Goal: Task Accomplishment & Management: Use online tool/utility

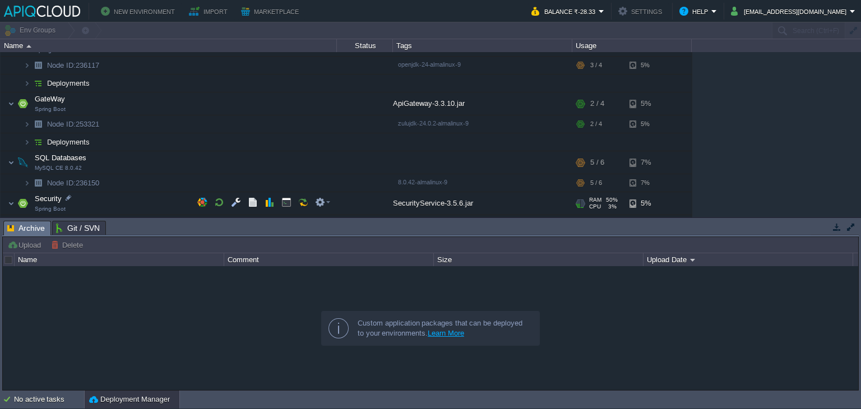
scroll to position [63, 0]
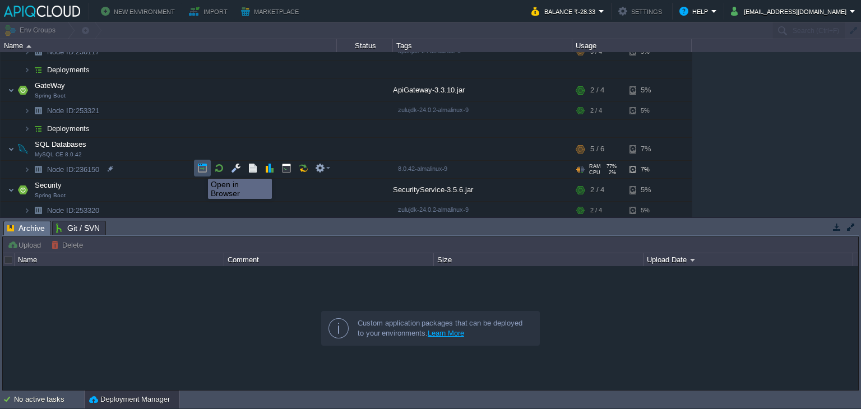
click at [200, 169] on button "button" at bounding box center [202, 168] width 10 height 10
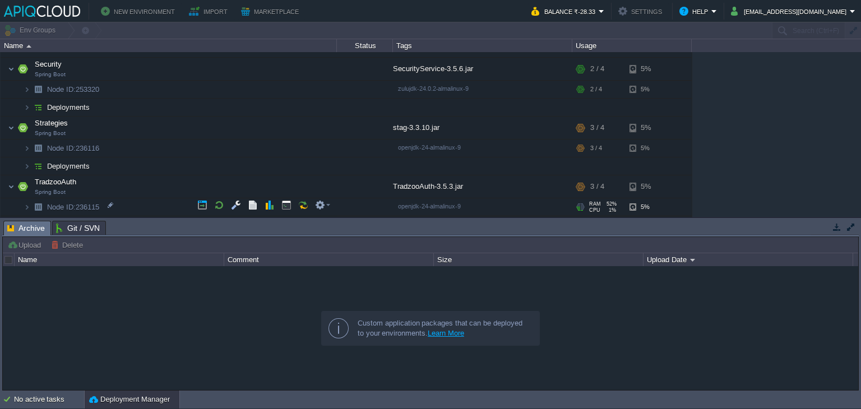
scroll to position [201, 0]
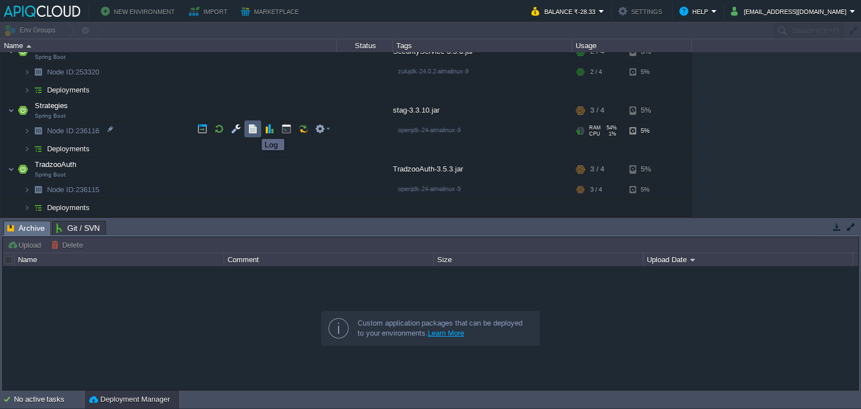
click at [253, 128] on button "button" at bounding box center [253, 129] width 10 height 10
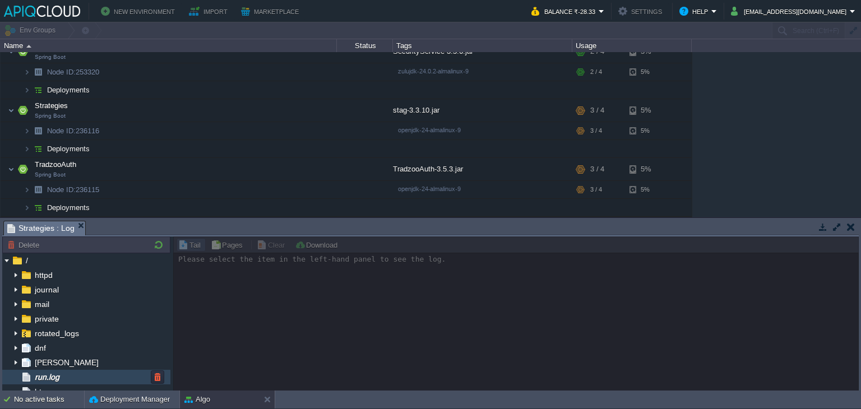
click at [97, 378] on div "run.log" at bounding box center [86, 377] width 168 height 15
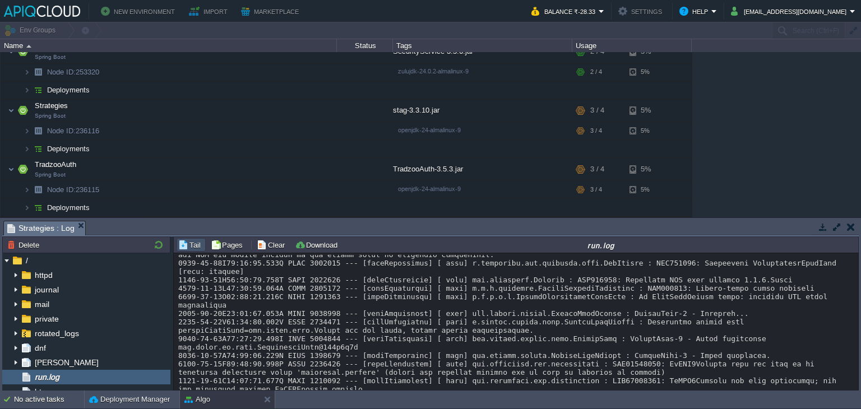
scroll to position [9695, 0]
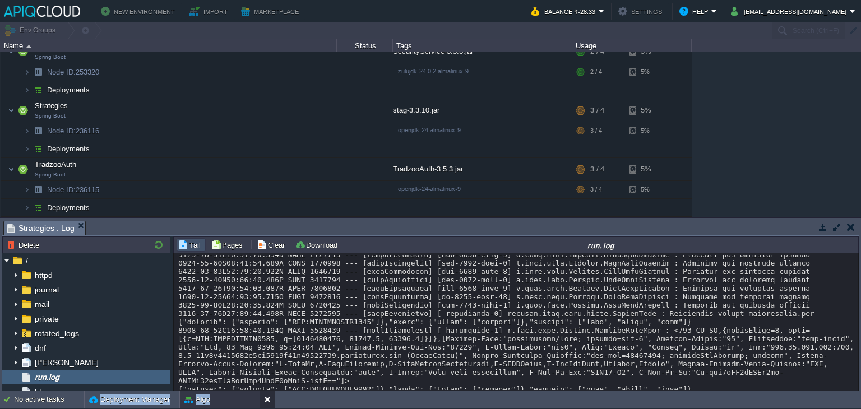
scroll to position [10244, 0]
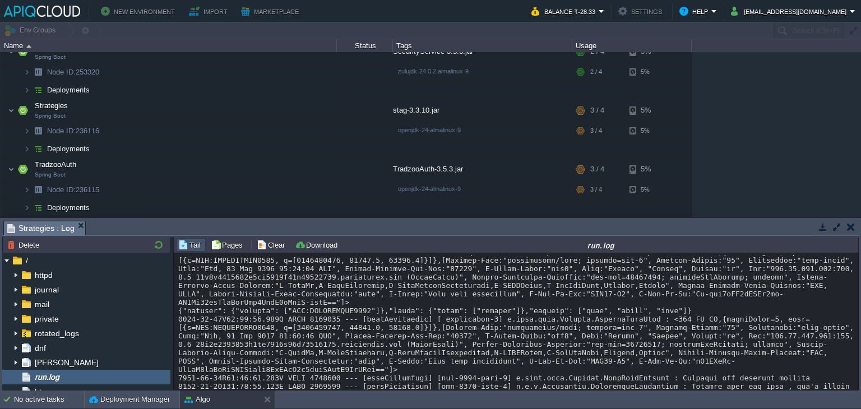
drag, startPoint x: 238, startPoint y: 277, endPoint x: 317, endPoint y: 312, distance: 86.4
copy div "{"symbols": {"tickers": ["NSE:BANKNIFTYX2025"]},"query": {"types": ["futures"]}…"
click at [291, 142] on button "button" at bounding box center [292, 147] width 10 height 10
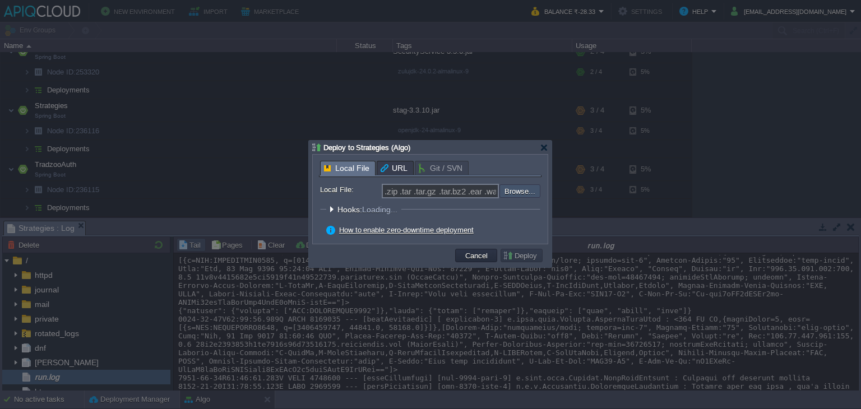
click at [505, 192] on input "file" at bounding box center [470, 190] width 142 height 13
type input "C:\fakepath\stag-3.3.10.jar"
type input "stag-3.3.10.jar"
click at [525, 257] on button "Deploy" at bounding box center [522, 256] width 38 height 10
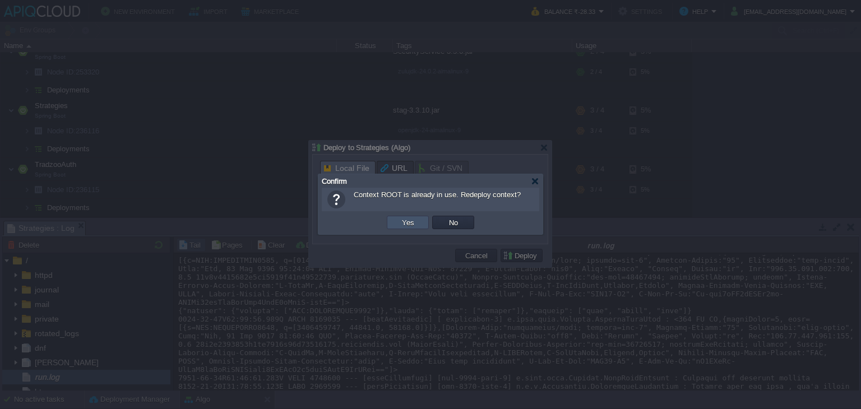
click at [405, 223] on button "Yes" at bounding box center [408, 223] width 19 height 10
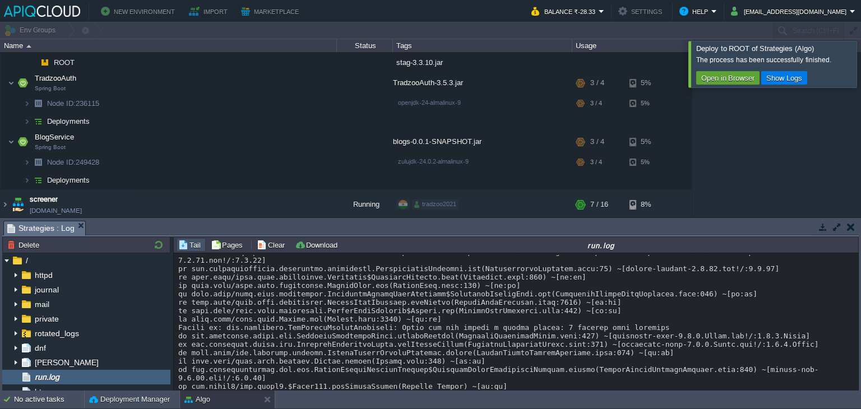
scroll to position [10959, 0]
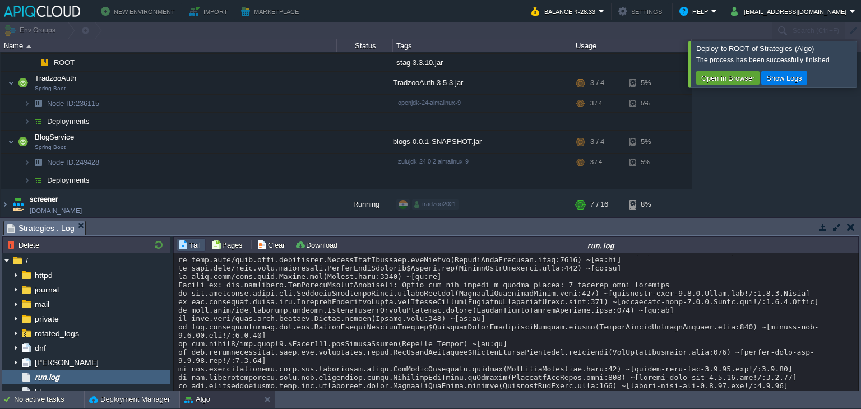
click at [861, 56] on div at bounding box center [875, 64] width 0 height 46
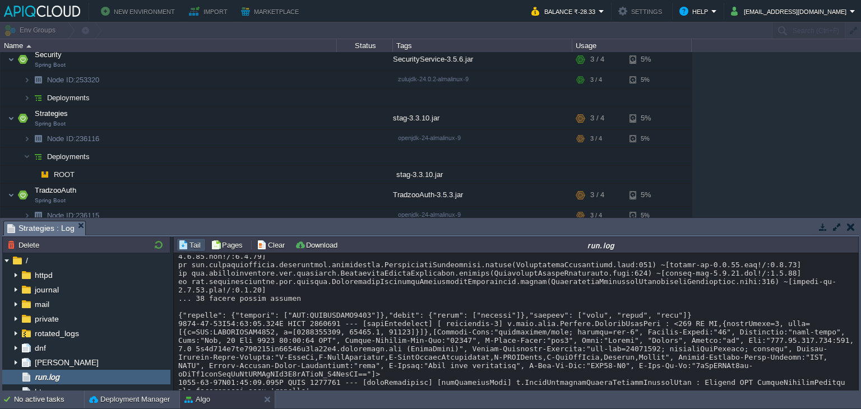
scroll to position [11206, 0]
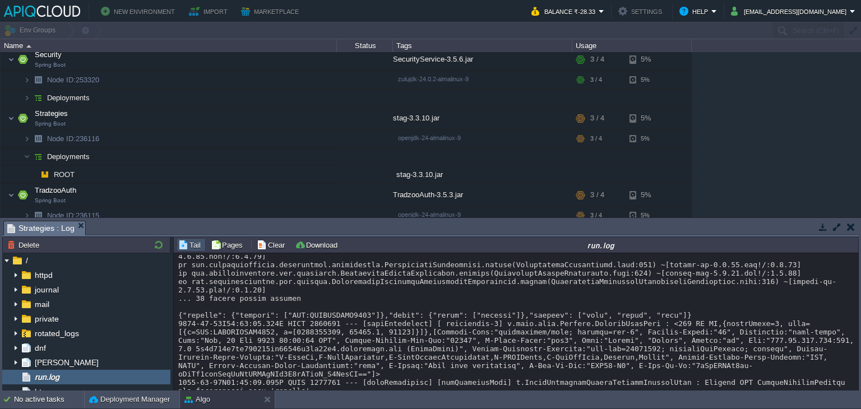
click at [293, 157] on button "button" at bounding box center [292, 155] width 10 height 10
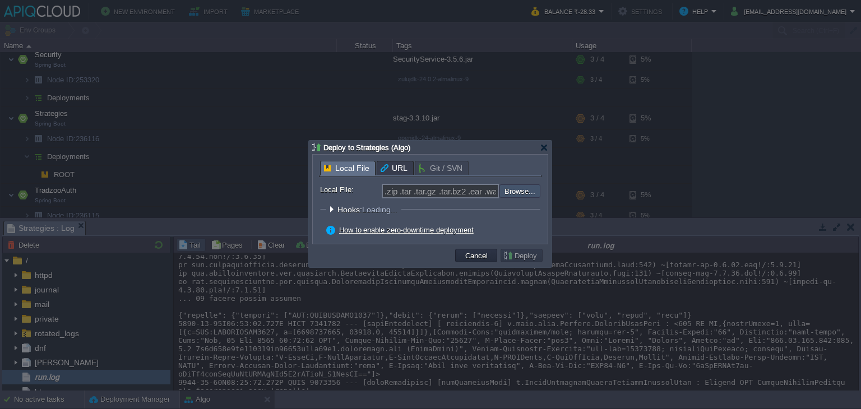
click at [505, 198] on input "file" at bounding box center [470, 190] width 142 height 13
type input "C:\fakepath\stag-3.3.10.jar"
type input "stag-3.3.10.jar"
click at [518, 259] on button "Deploy" at bounding box center [522, 256] width 38 height 10
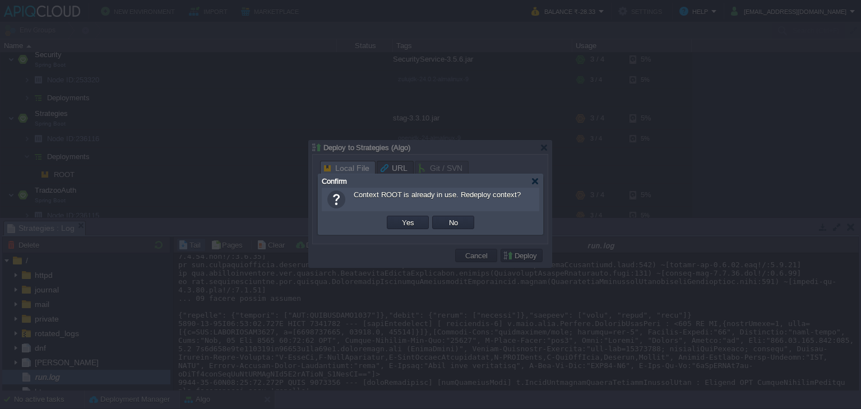
click at [403, 215] on td "Yes" at bounding box center [407, 222] width 45 height 17
click at [403, 218] on button "Yes" at bounding box center [408, 223] width 19 height 10
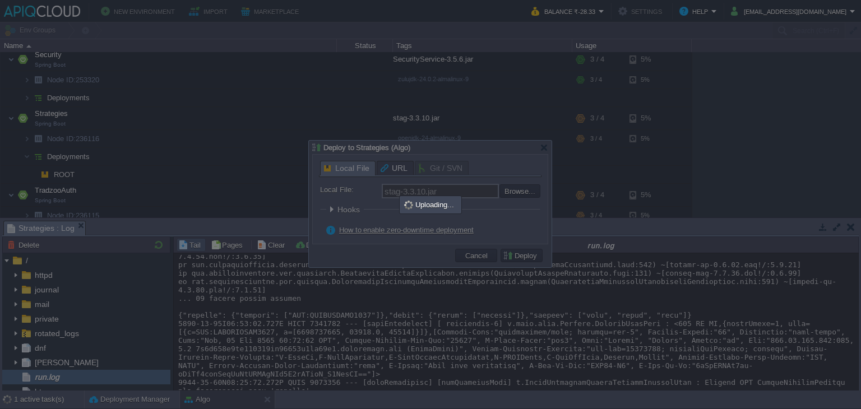
click at [702, 117] on div at bounding box center [430, 204] width 861 height 409
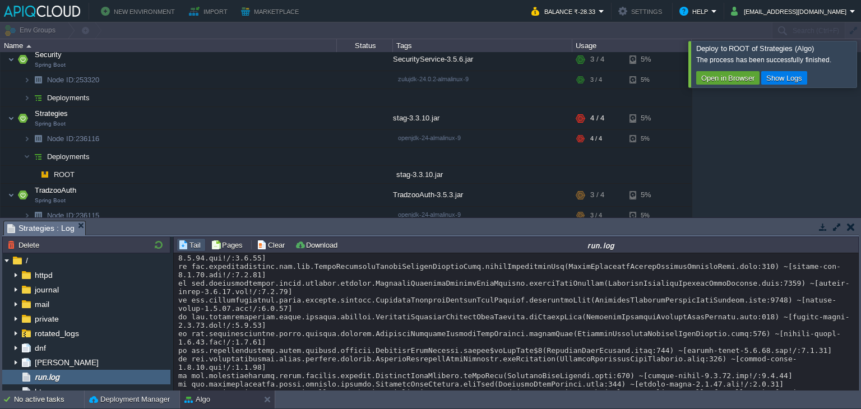
scroll to position [13191, 0]
click at [292, 153] on button "button" at bounding box center [292, 155] width 10 height 10
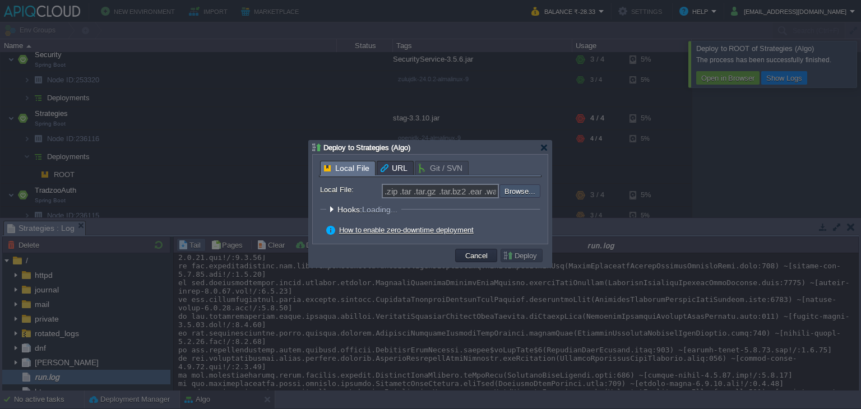
click at [521, 191] on input "file" at bounding box center [470, 190] width 142 height 13
type input "C:\fakepath\stag-3.3.10.jar"
type input "stag-3.3.10.jar"
click at [521, 254] on button "Deploy" at bounding box center [522, 256] width 38 height 10
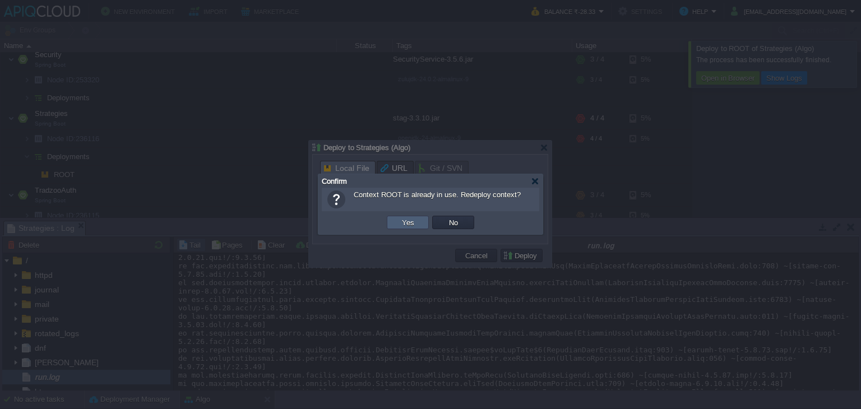
click at [419, 222] on td "Yes" at bounding box center [408, 222] width 42 height 13
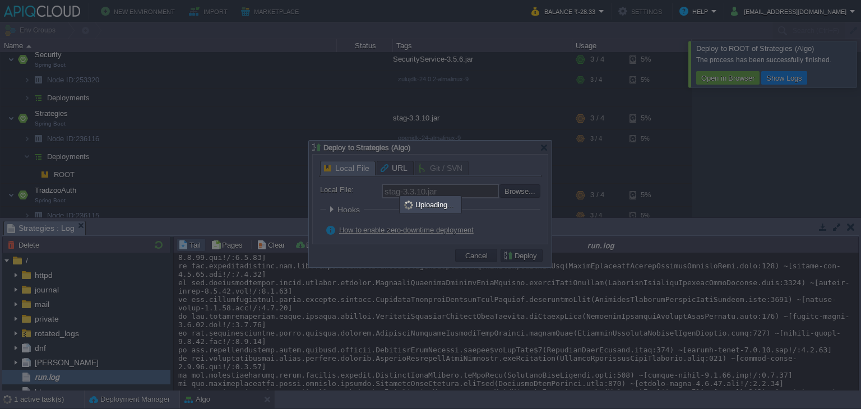
click at [745, 223] on div at bounding box center [430, 204] width 861 height 409
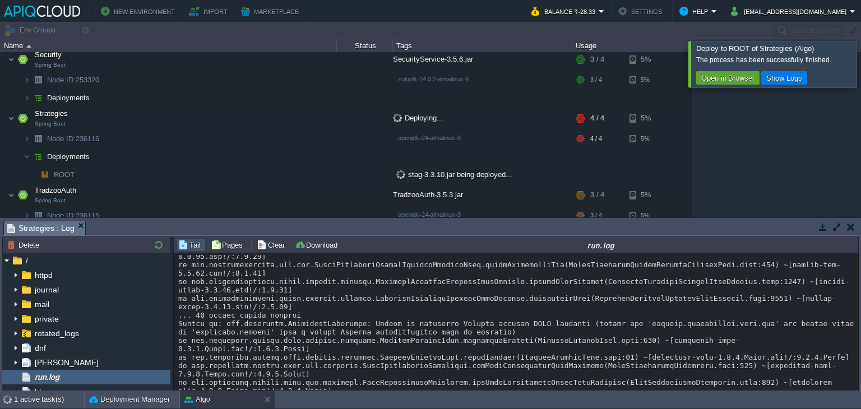
scroll to position [21267, 0]
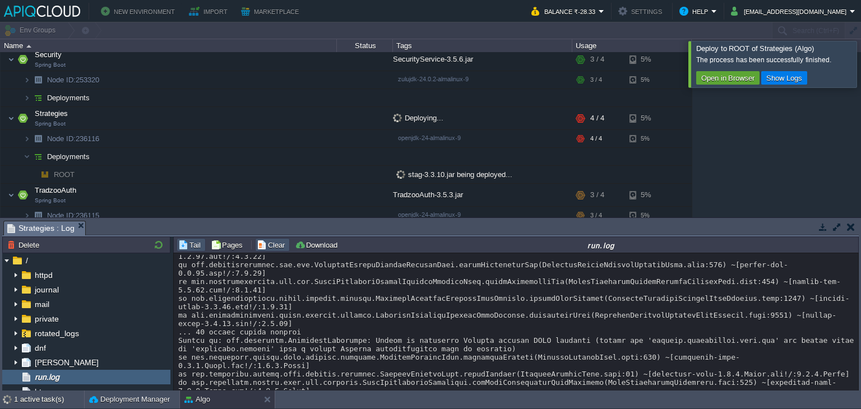
click at [257, 241] on button "Clear" at bounding box center [272, 245] width 31 height 10
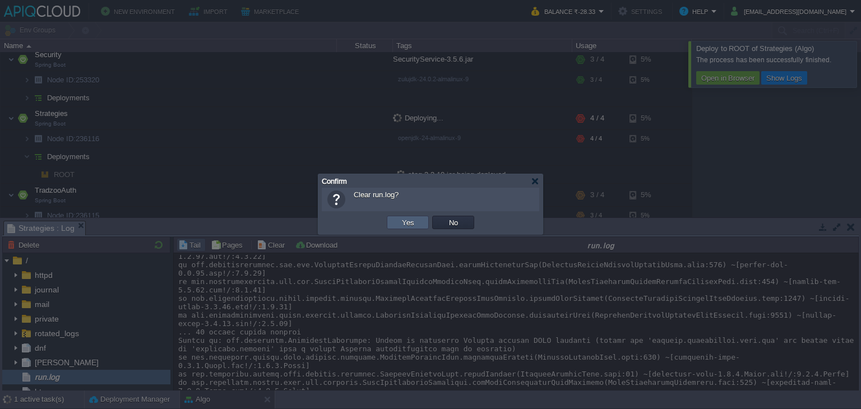
click at [421, 220] on td "Yes" at bounding box center [408, 222] width 42 height 13
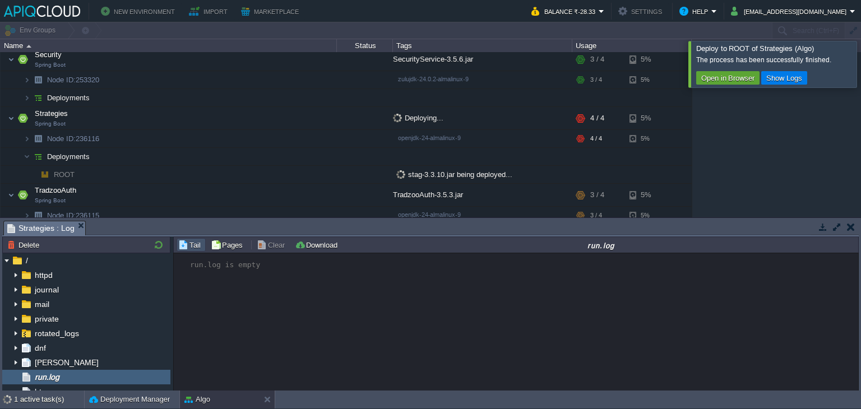
scroll to position [0, 0]
click at [509, 301] on div "run.log is empty" at bounding box center [517, 322] width 686 height 139
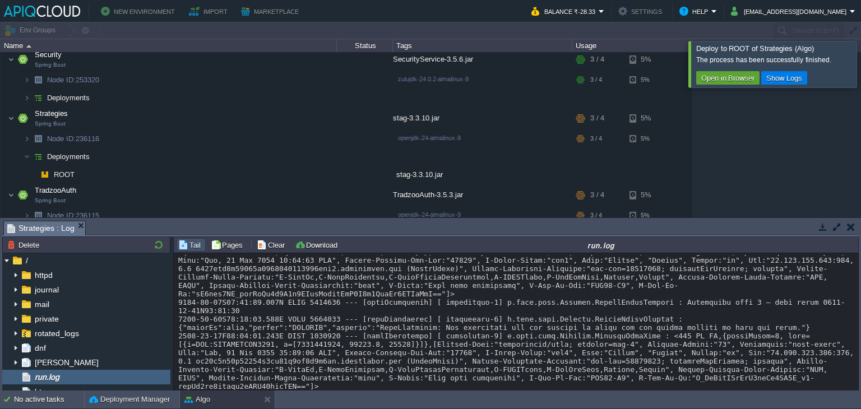
scroll to position [571, 0]
click at [648, 301] on div at bounding box center [516, 58] width 677 height 749
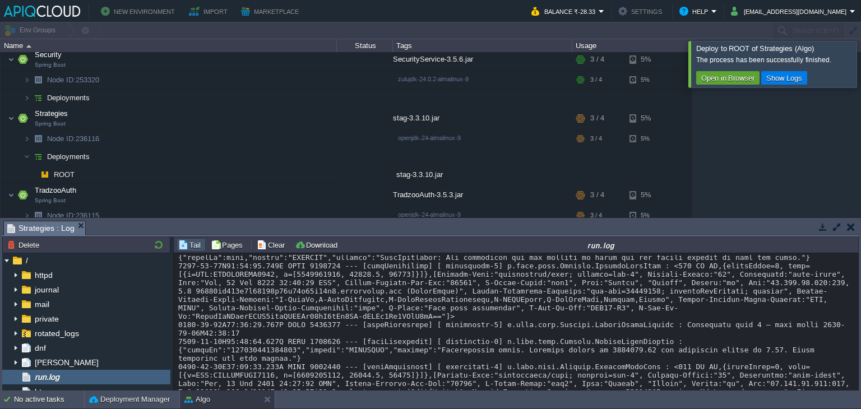
scroll to position [1609, 0]
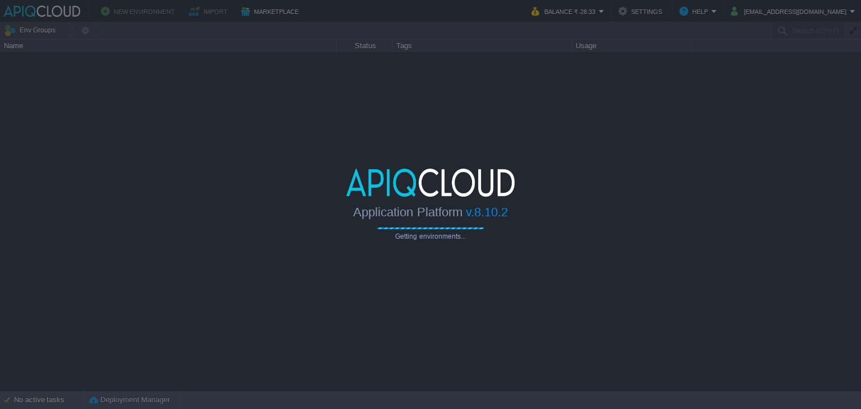
type input "Search (Ctrl+F)"
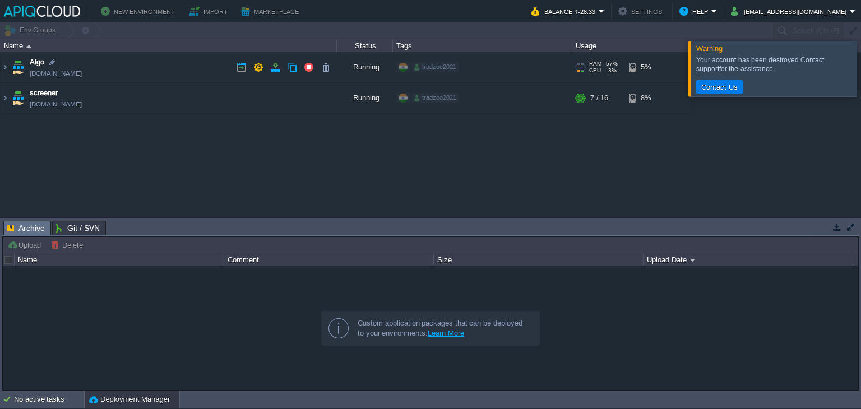
click at [164, 67] on td "Algo [DOMAIN_NAME]" at bounding box center [169, 67] width 336 height 31
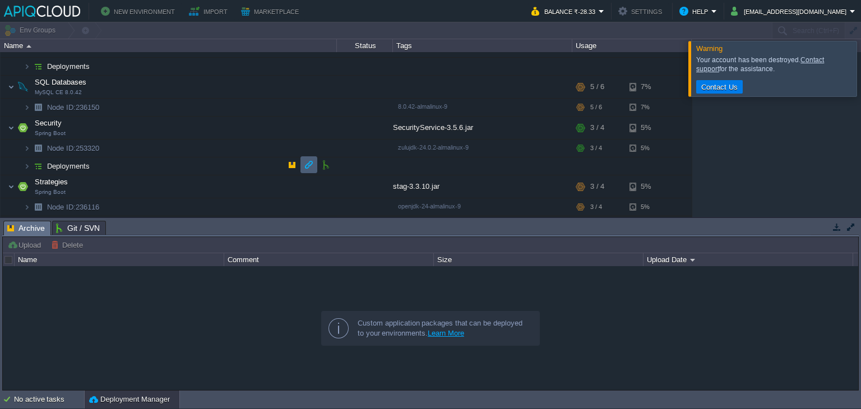
scroll to position [226, 0]
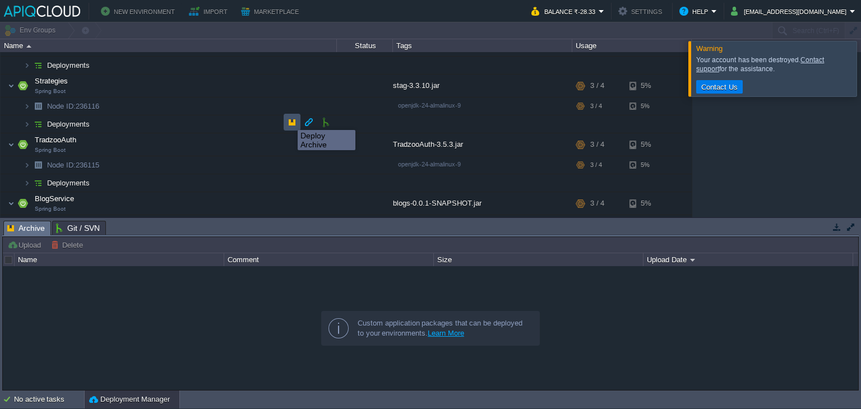
click at [289, 120] on button "button" at bounding box center [292, 122] width 10 height 10
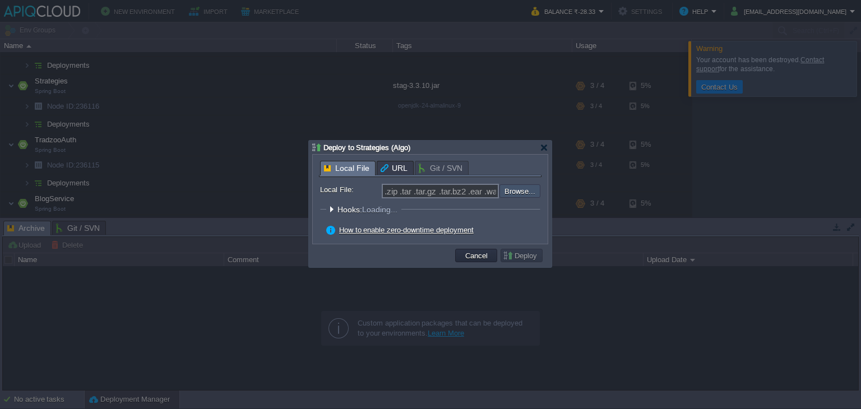
click at [518, 188] on input "file" at bounding box center [470, 190] width 142 height 13
type input "C:\fakepath\stag-3.3.10.jar"
type input "stag-3.3.10.jar"
click at [533, 257] on button "Deploy" at bounding box center [522, 256] width 38 height 10
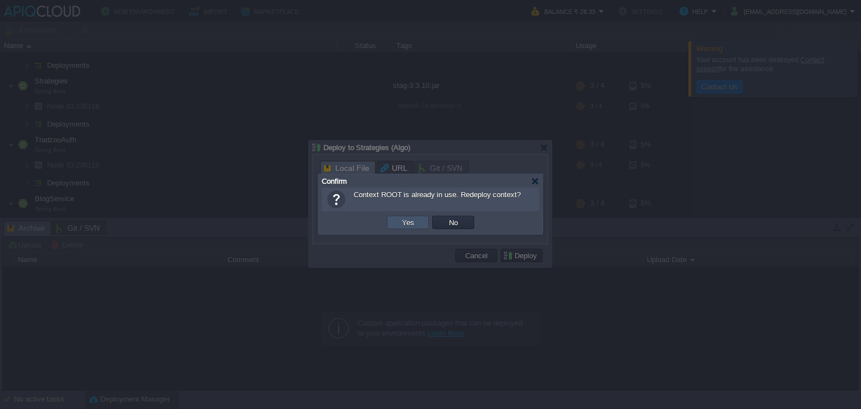
click at [412, 218] on button "Yes" at bounding box center [408, 223] width 19 height 10
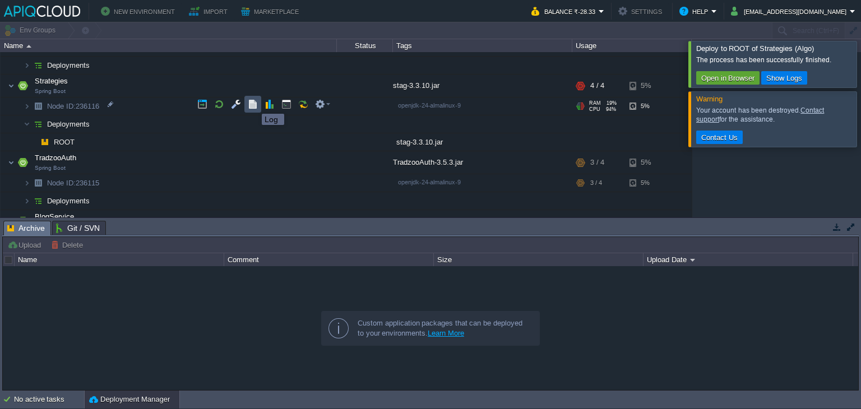
click at [253, 104] on button "button" at bounding box center [253, 104] width 10 height 10
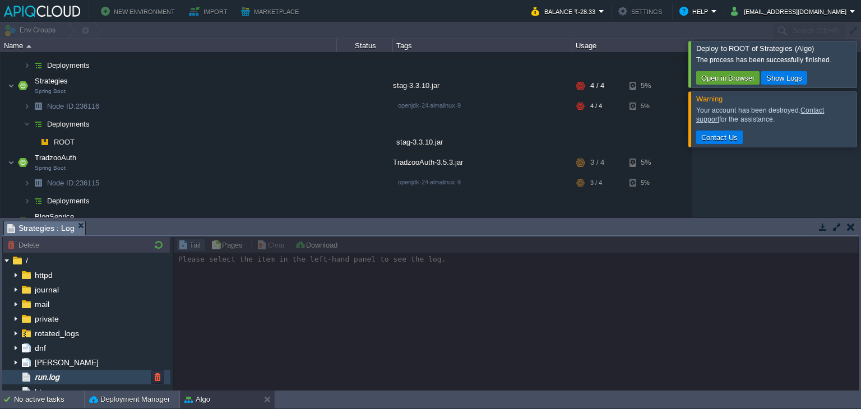
click at [114, 377] on div "run.log" at bounding box center [86, 377] width 168 height 15
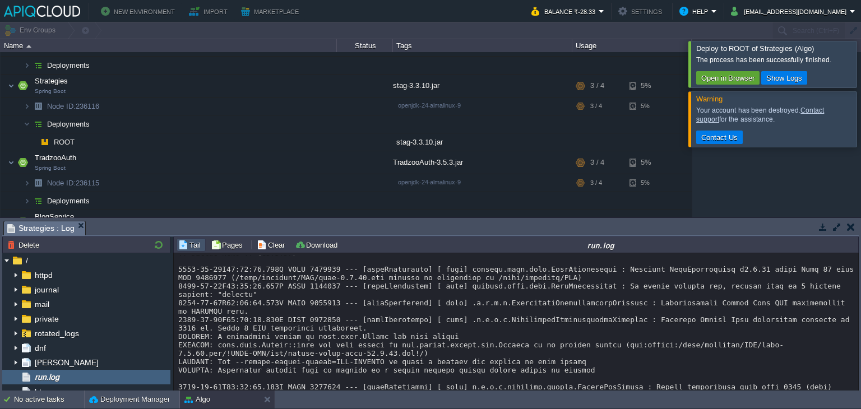
scroll to position [3067, 0]
